Goal: Task Accomplishment & Management: Manage account settings

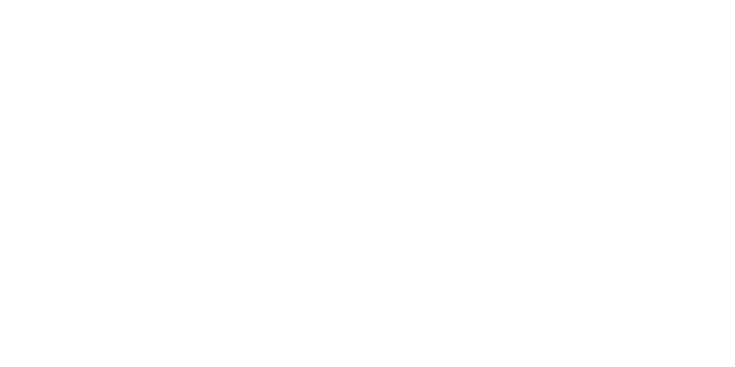
click at [271, 156] on div at bounding box center [367, 183] width 735 height 367
click at [294, 111] on div at bounding box center [367, 183] width 735 height 367
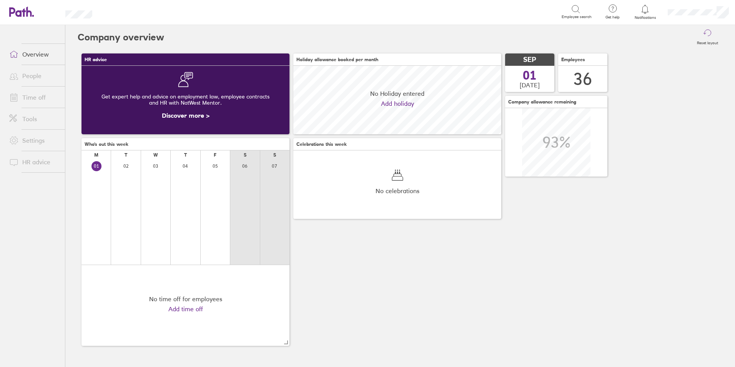
scroll to position [68, 208]
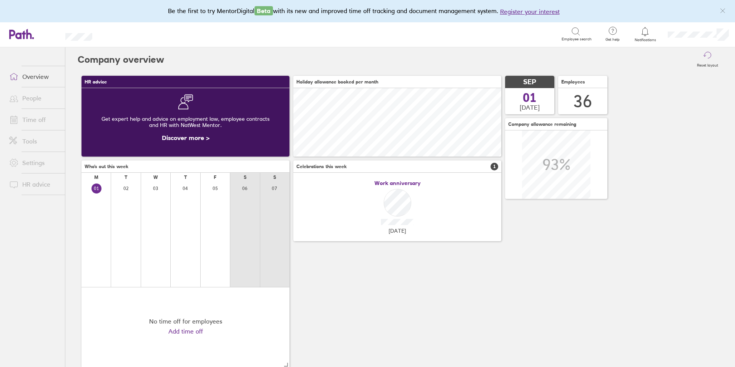
click at [25, 101] on link "People" at bounding box center [34, 97] width 62 height 15
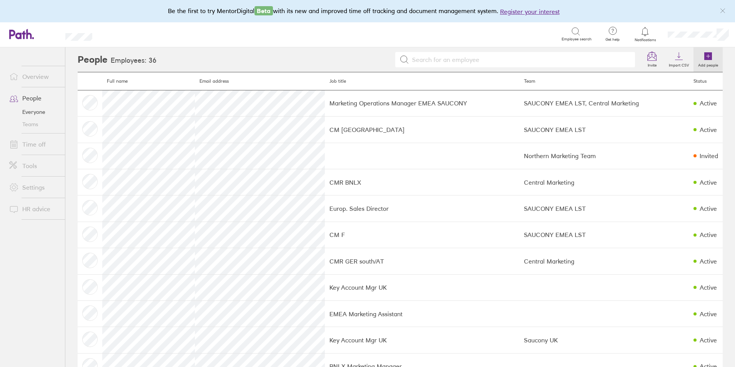
click at [708, 56] on icon at bounding box center [708, 56] width 0 height 3
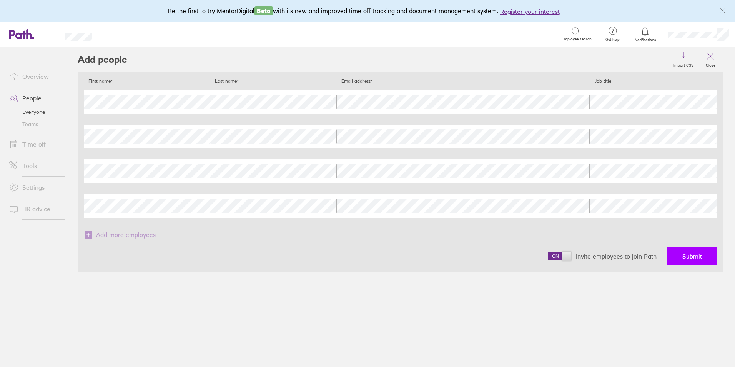
click at [686, 256] on span "Submit" at bounding box center [692, 255] width 20 height 7
click at [689, 256] on span "Submit" at bounding box center [692, 255] width 20 height 7
click at [33, 112] on link "Everyone" at bounding box center [34, 112] width 62 height 12
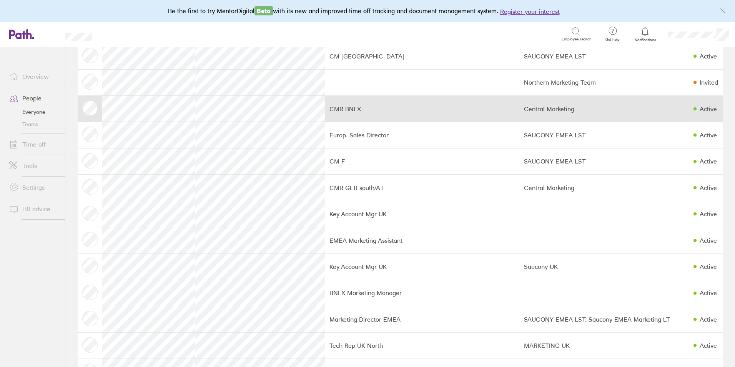
scroll to position [90, 0]
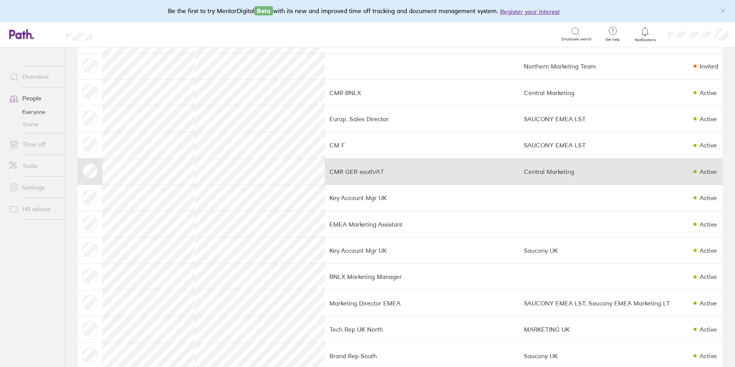
click at [94, 171] on td at bounding box center [90, 171] width 25 height 26
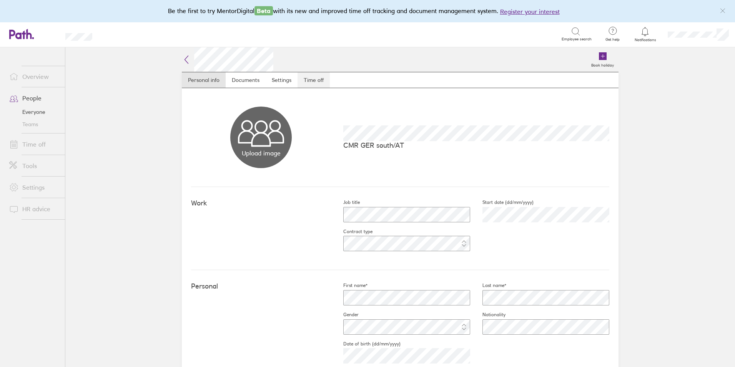
click at [306, 80] on link "Time off" at bounding box center [313, 79] width 32 height 15
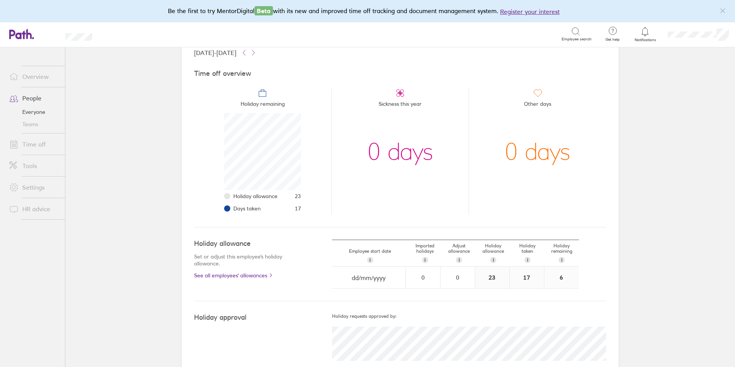
scroll to position [71, 0]
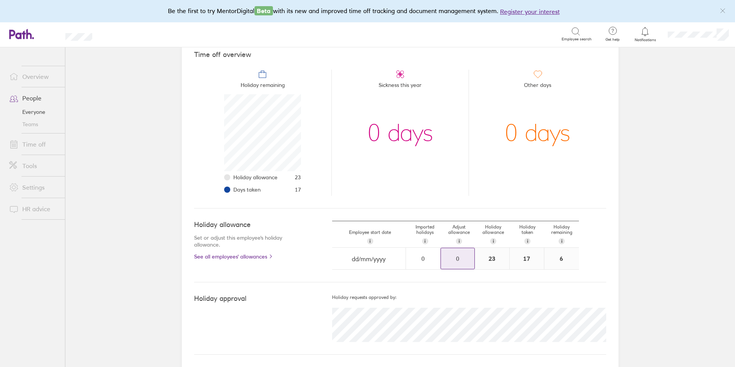
click at [450, 258] on div "0" at bounding box center [457, 258] width 33 height 7
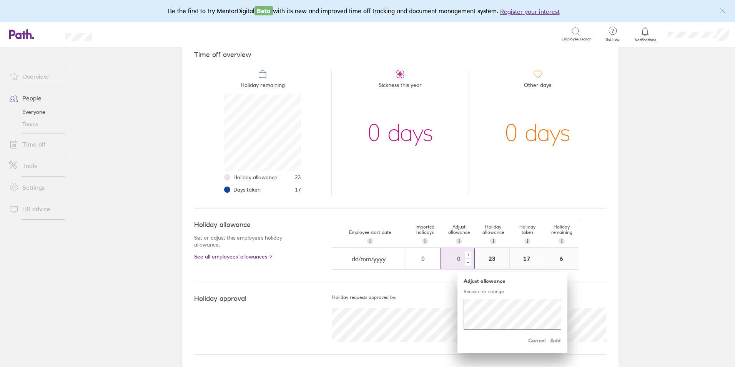
click at [465, 253] on div "+" at bounding box center [468, 254] width 6 height 6
click at [551, 342] on span "Add" at bounding box center [555, 340] width 12 height 12
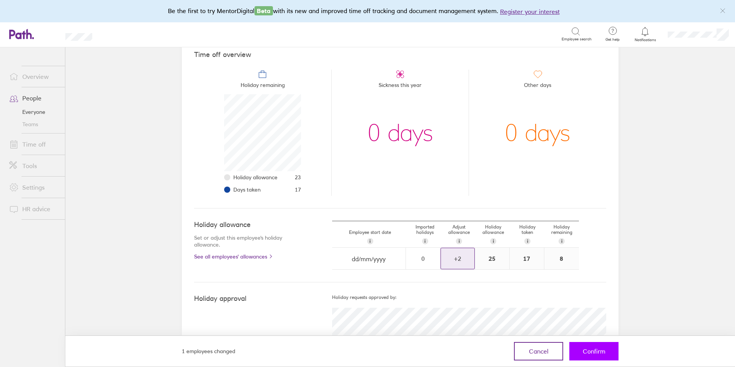
click at [588, 349] on span "Confirm" at bounding box center [594, 350] width 23 height 7
